Goal: Information Seeking & Learning: Understand process/instructions

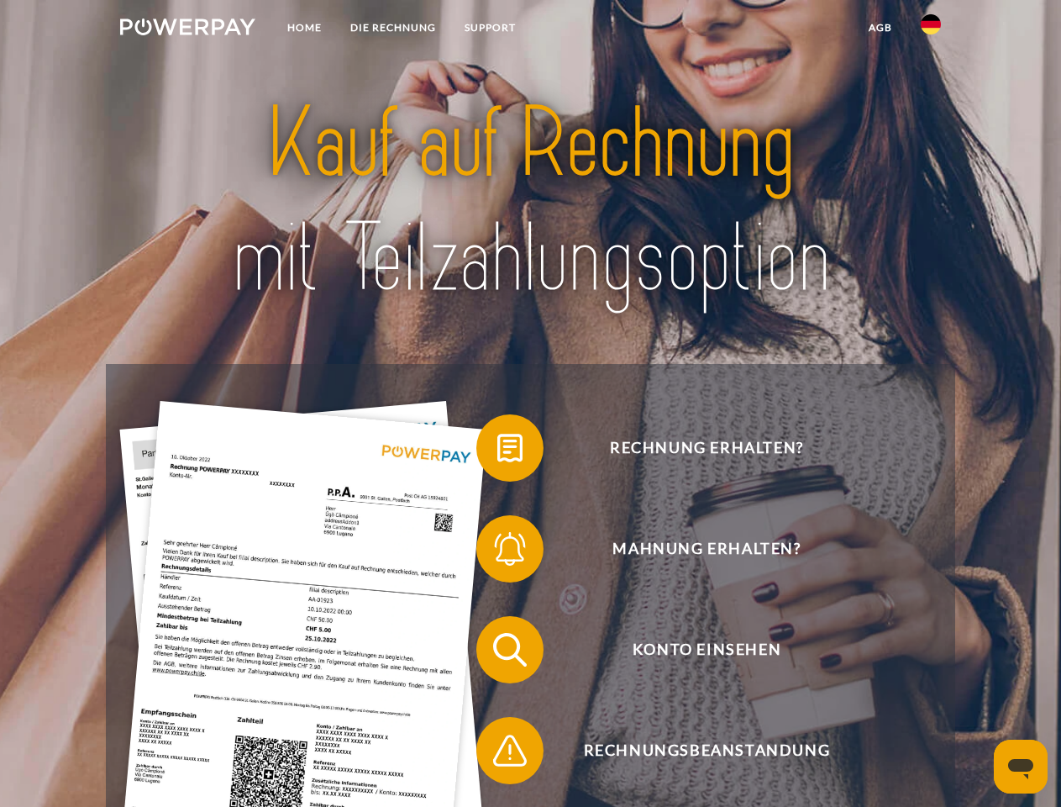
click at [187, 29] on img at bounding box center [187, 26] width 135 height 17
click at [931, 29] on img at bounding box center [931, 24] width 20 height 20
click at [880, 28] on link "agb" at bounding box center [881, 28] width 52 height 30
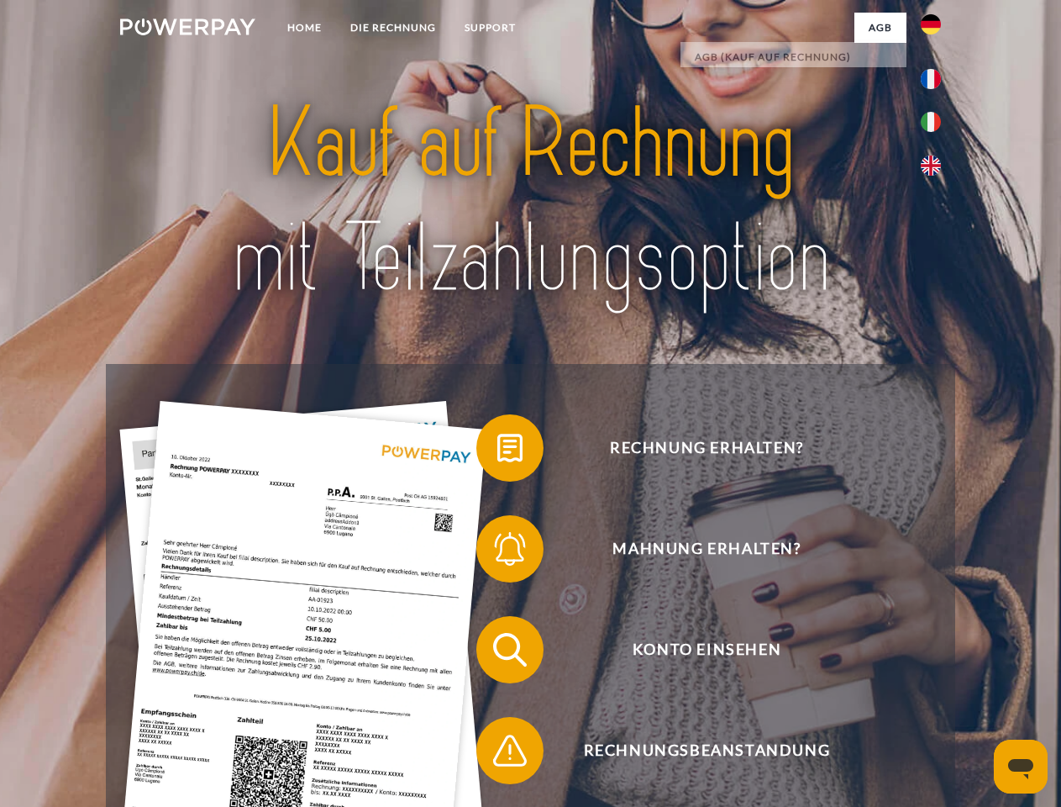
click at [497, 451] on span at bounding box center [485, 448] width 84 height 84
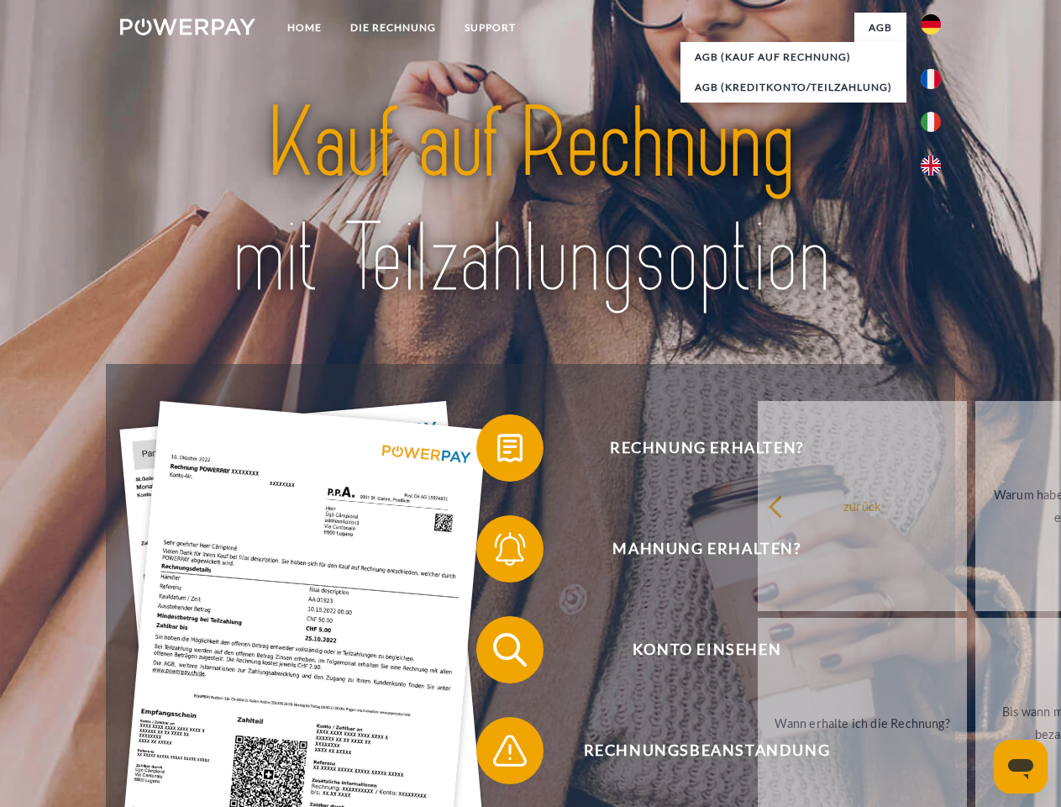
click at [976, 552] on link "Warum habe ich eine Rechnung erhalten?" at bounding box center [1080, 506] width 209 height 210
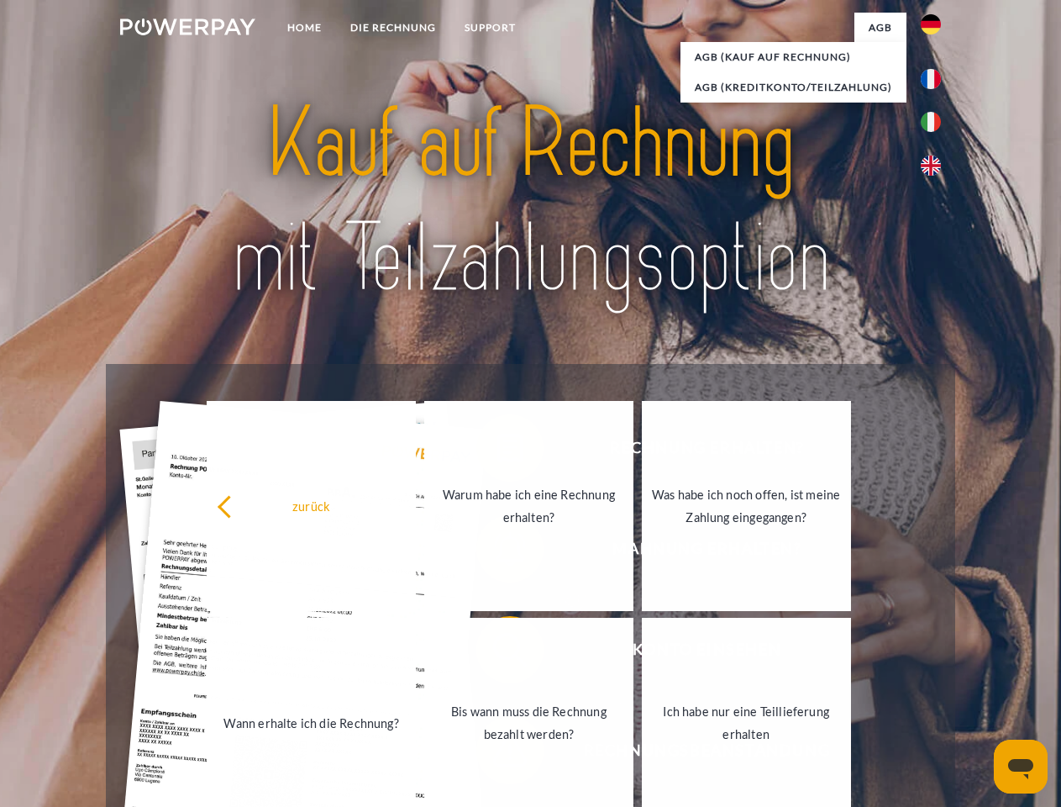
click at [642, 653] on link "Ich habe nur eine Teillieferung erhalten" at bounding box center [746, 723] width 209 height 210
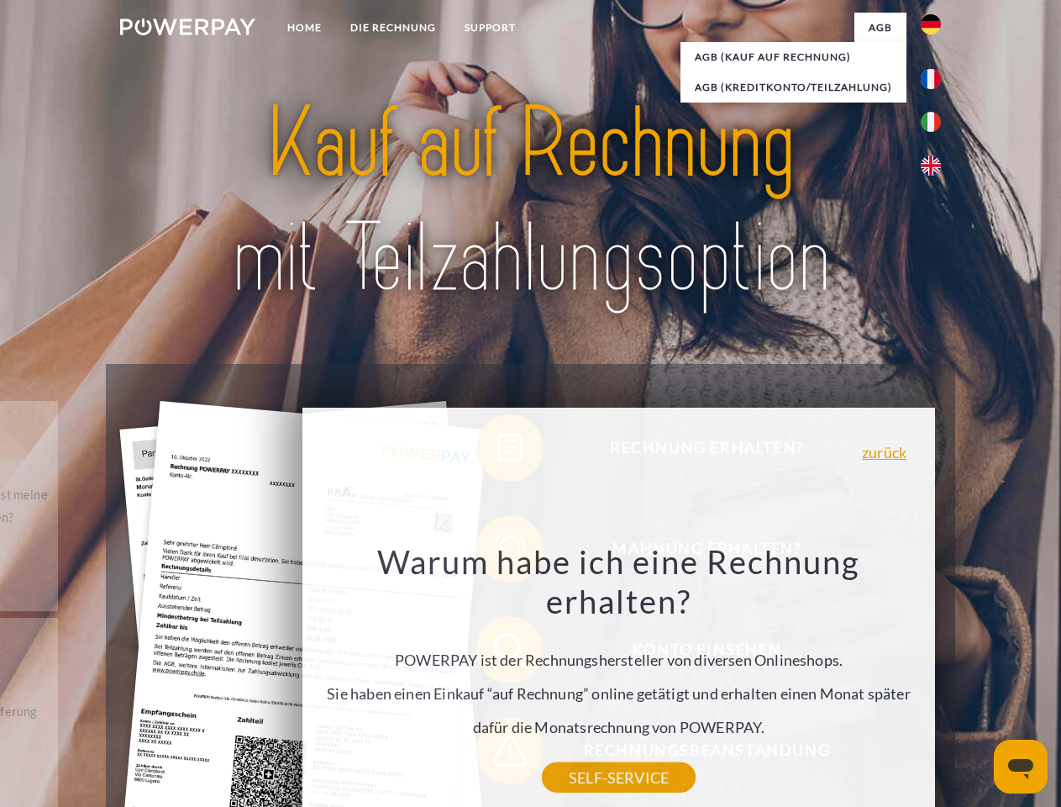
click at [497, 754] on div "Warum habe ich eine Rechnung erhalten? POWERPAY ist der Rechnungshersteller von…" at bounding box center [619, 659] width 613 height 236
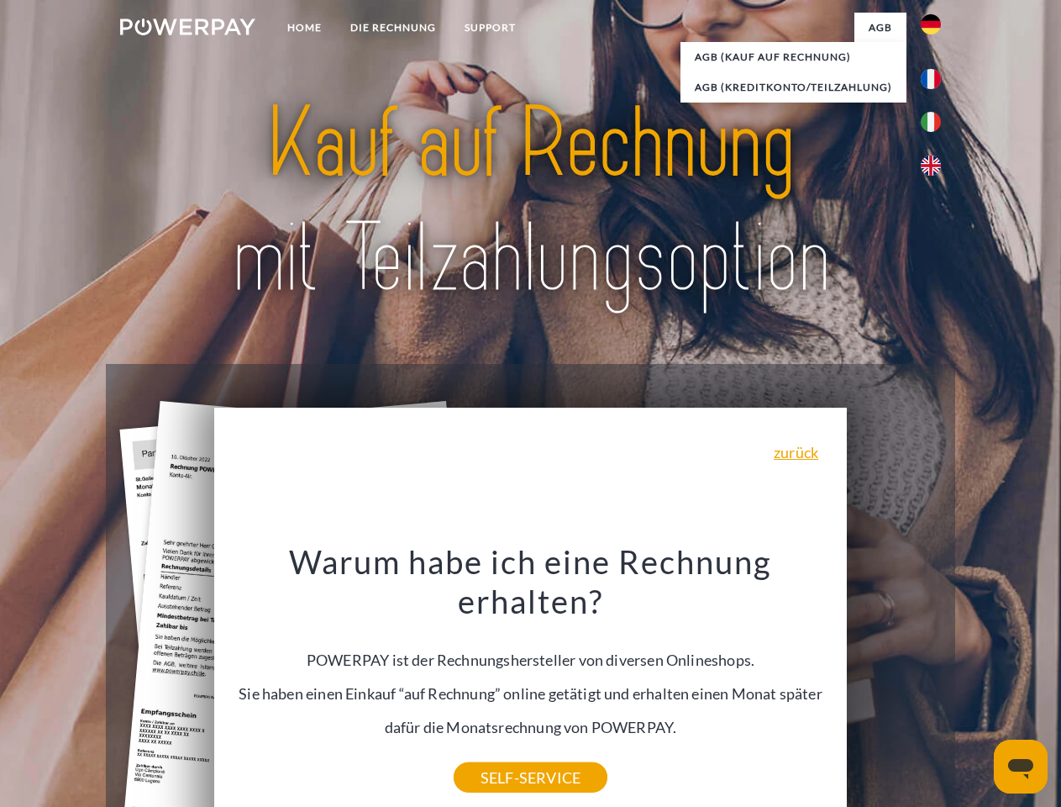
click at [1021, 766] on icon "Messaging-Fenster öffnen" at bounding box center [1020, 769] width 25 height 20
